Goal: Information Seeking & Learning: Learn about a topic

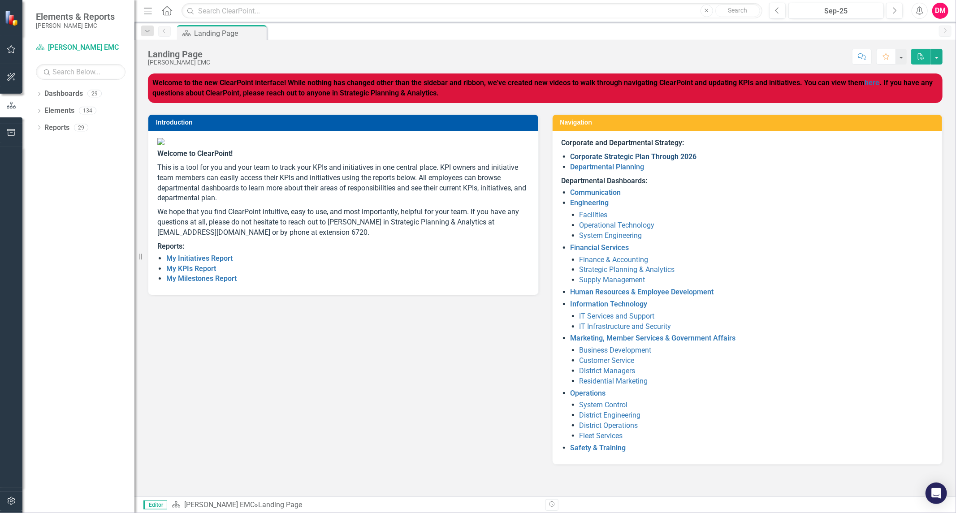
click at [654, 160] on link "Corporate Strategic Plan Through 2026" at bounding box center [633, 156] width 126 height 9
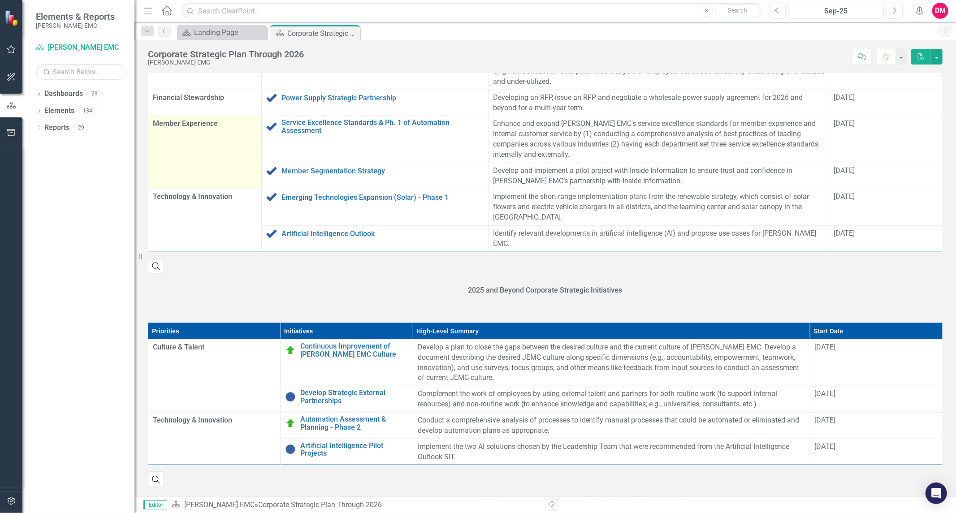
scroll to position [883, 0]
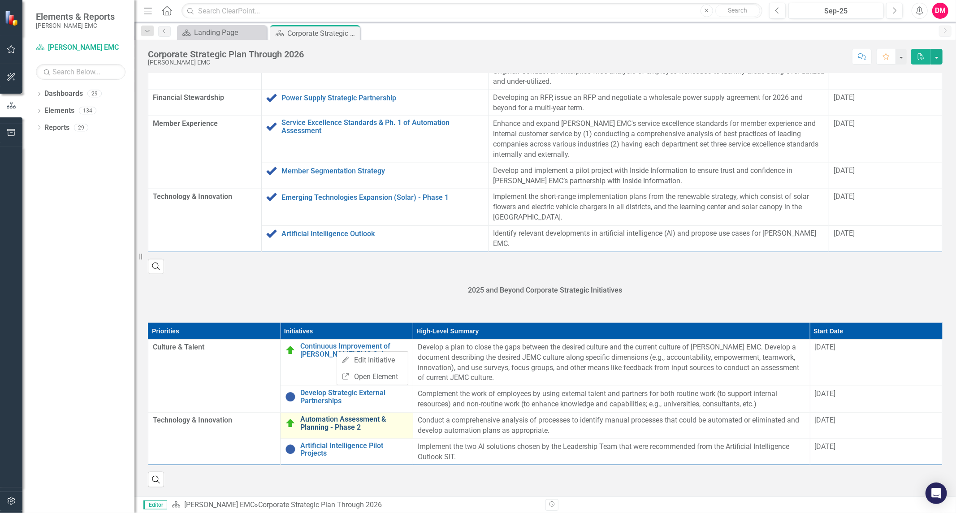
click at [318, 424] on link "Automation Assessment & Planning - Phase 2" at bounding box center [354, 423] width 108 height 16
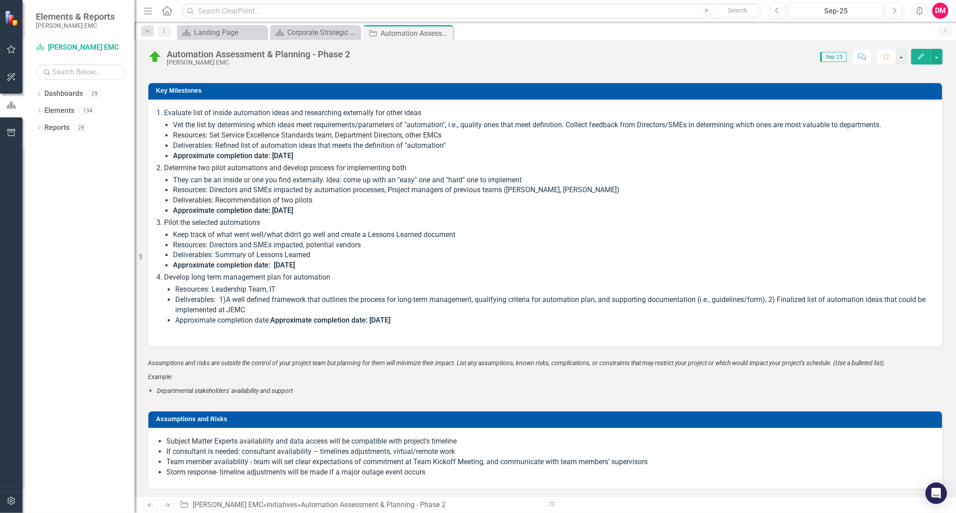
scroll to position [1593, 0]
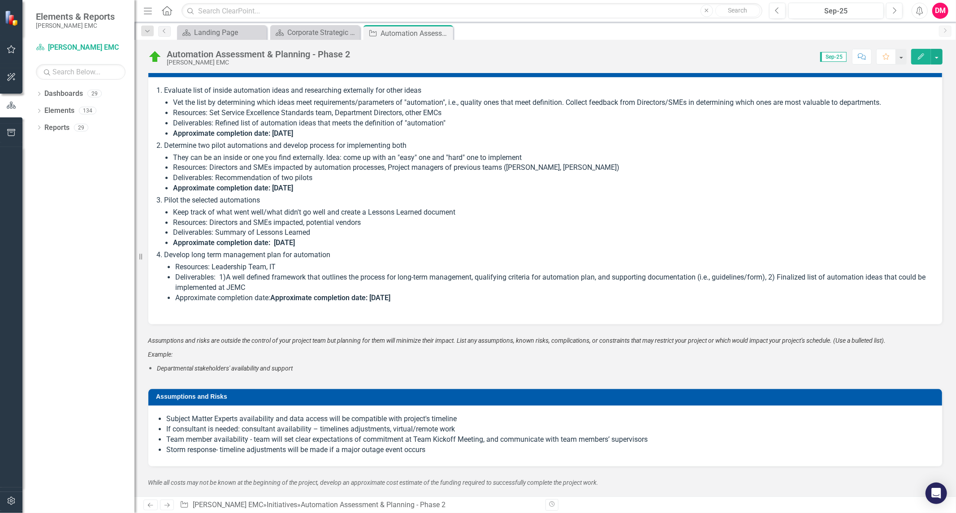
click at [462, 197] on li "Pilot the selected automations Keep track of what went well/what didn't go well…" at bounding box center [548, 221] width 769 height 53
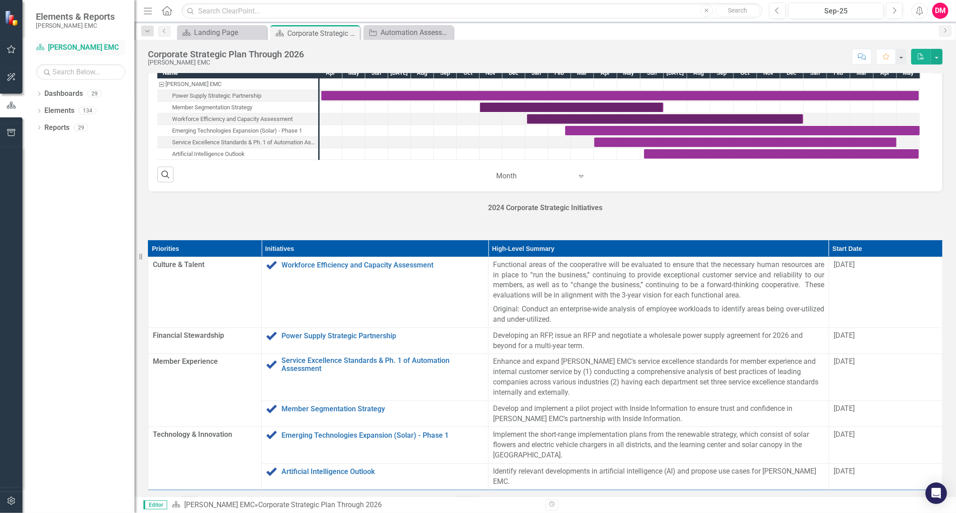
scroll to position [448, 0]
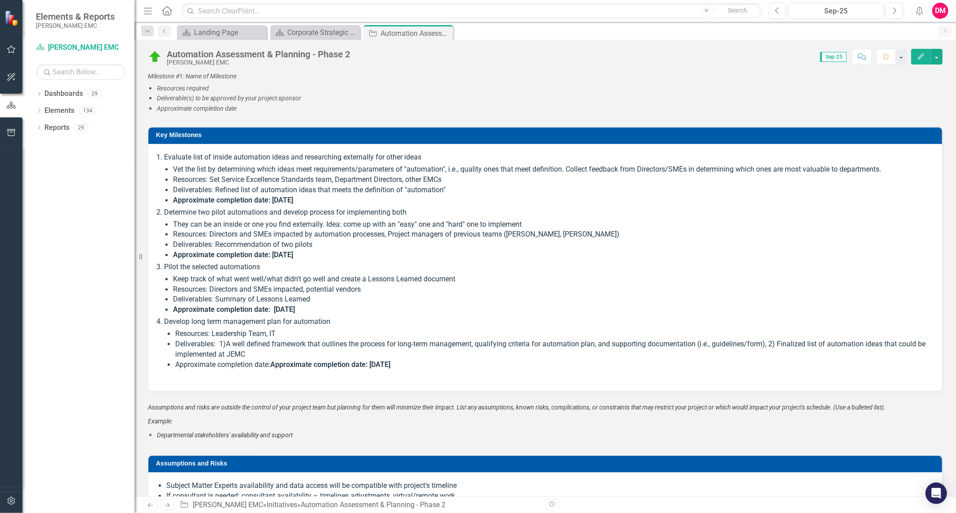
scroll to position [1543, 0]
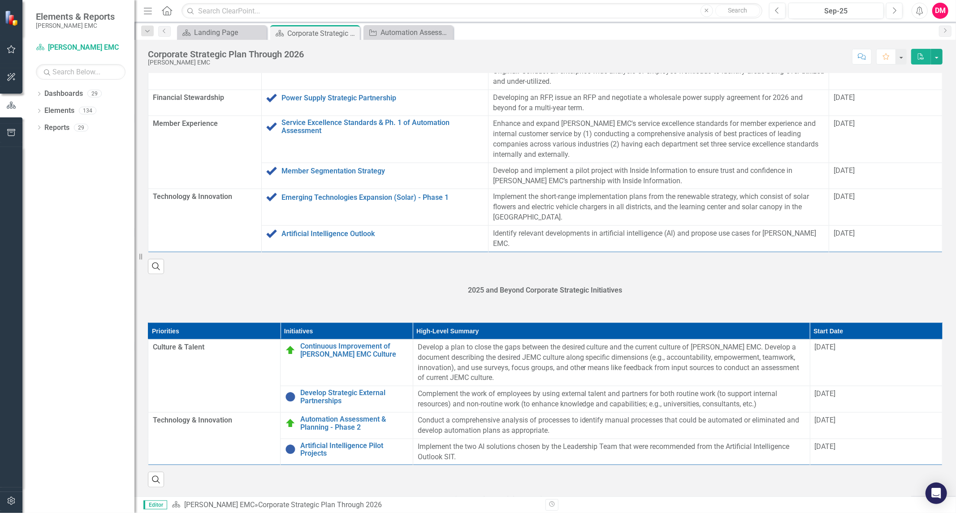
scroll to position [883, 0]
click at [336, 445] on link "Artificial Intelligence Pilot Projects" at bounding box center [354, 450] width 108 height 16
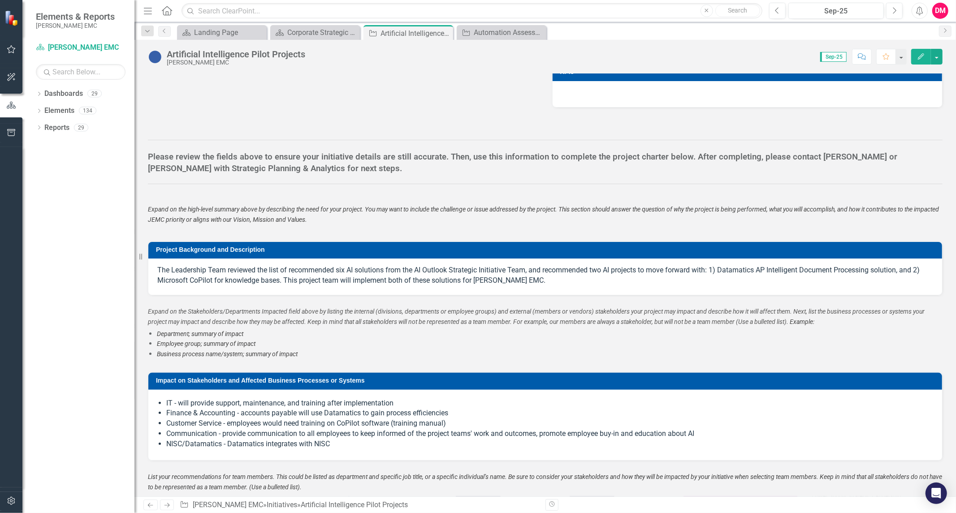
scroll to position [547, 0]
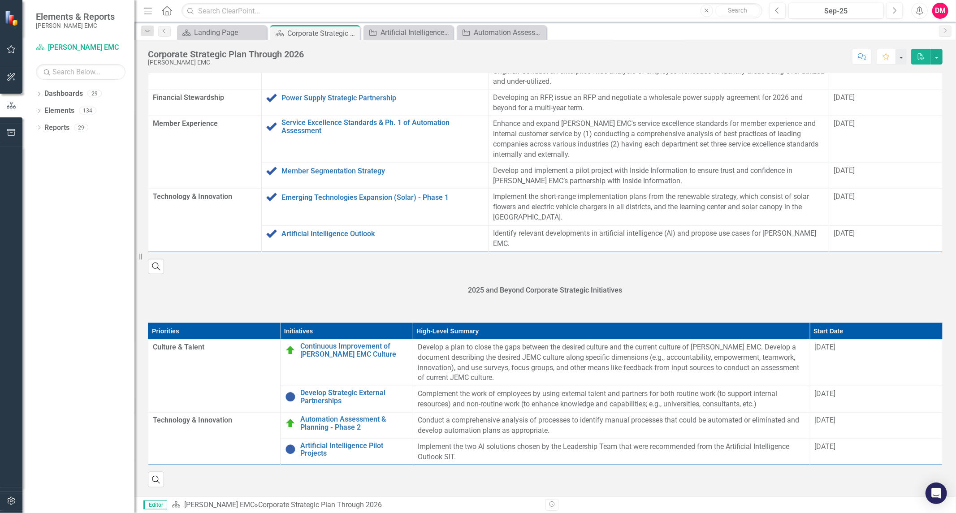
scroll to position [883, 0]
click at [349, 350] on link "Continuous Improvement of [PERSON_NAME] EMC Culture" at bounding box center [354, 350] width 108 height 16
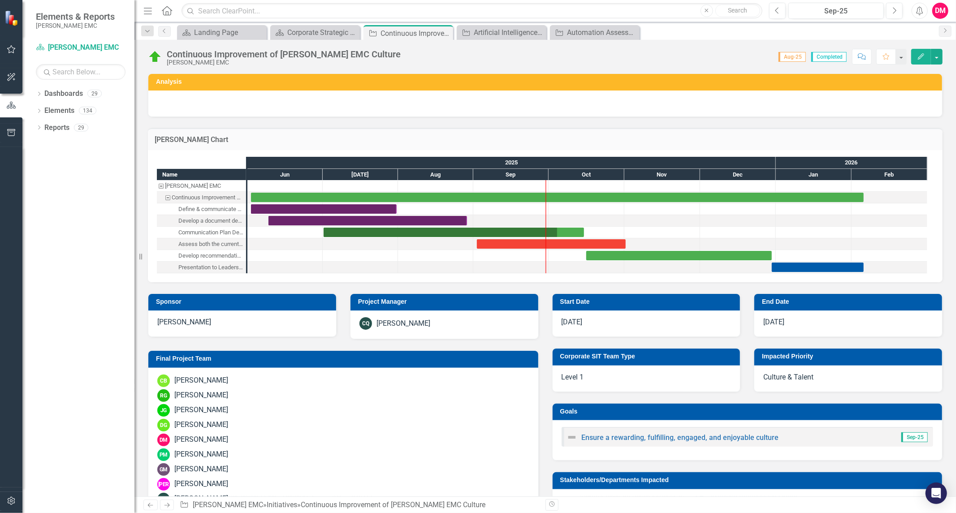
checkbox input "true"
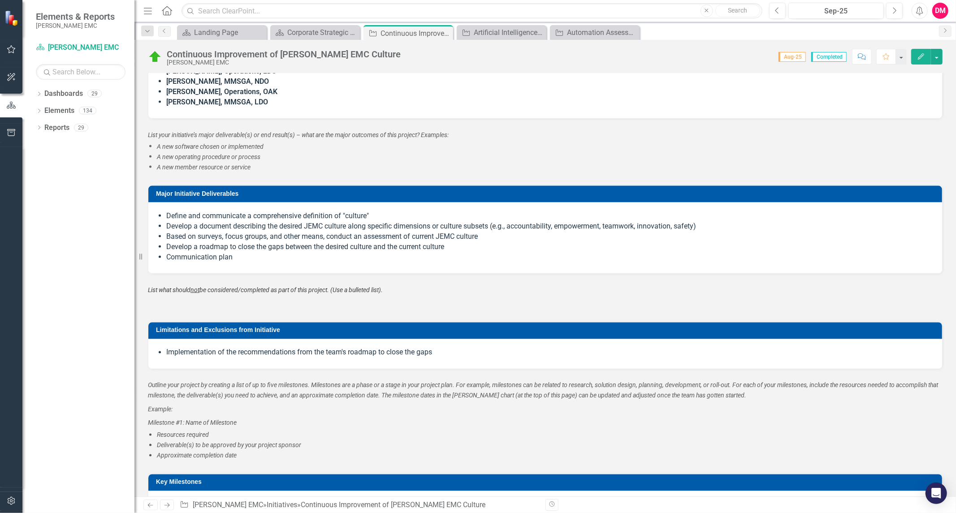
scroll to position [1194, 0]
